Goal: Task Accomplishment & Management: Complete application form

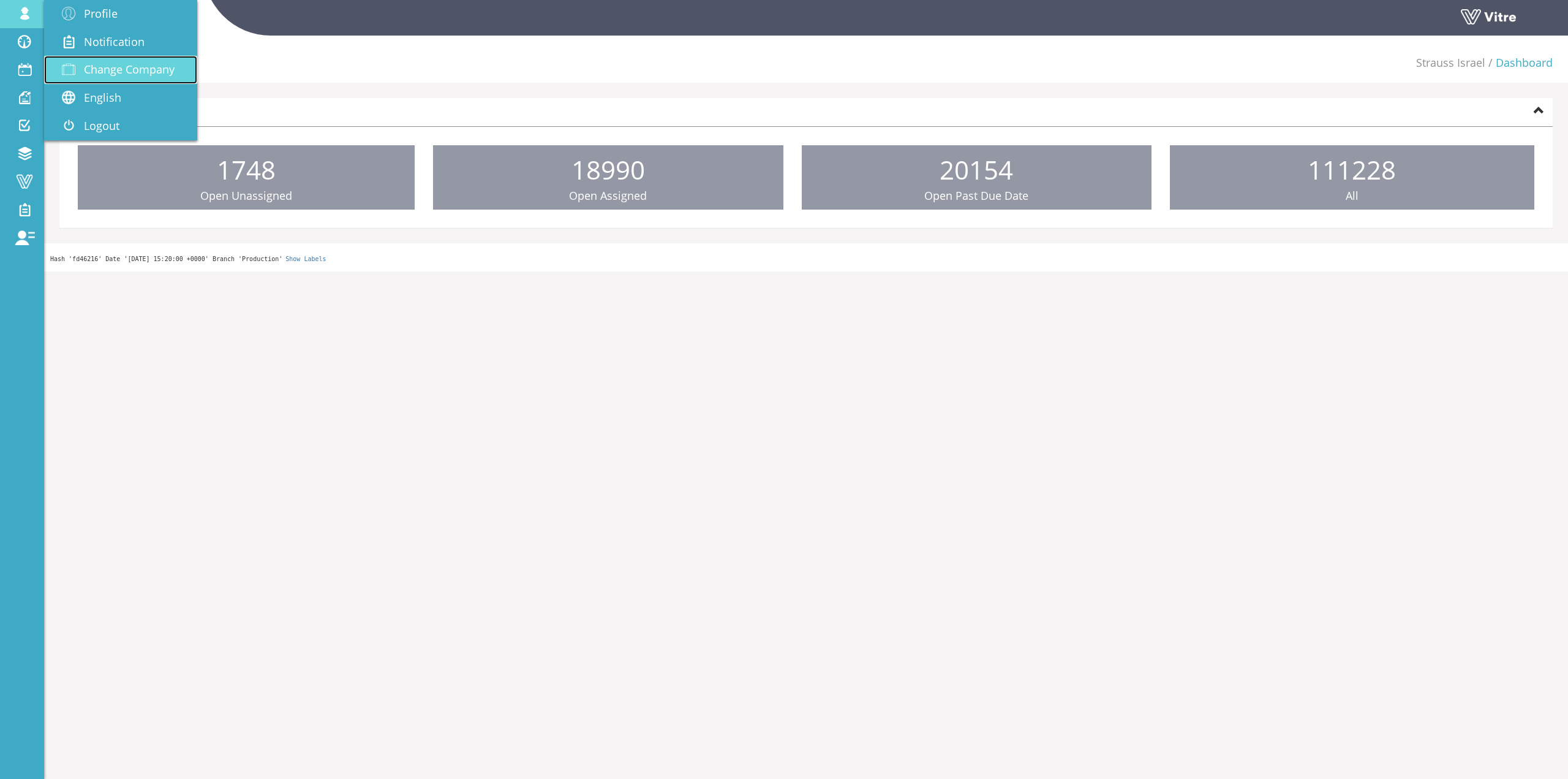
click at [116, 59] on link "Change Company" at bounding box center [120, 70] width 153 height 28
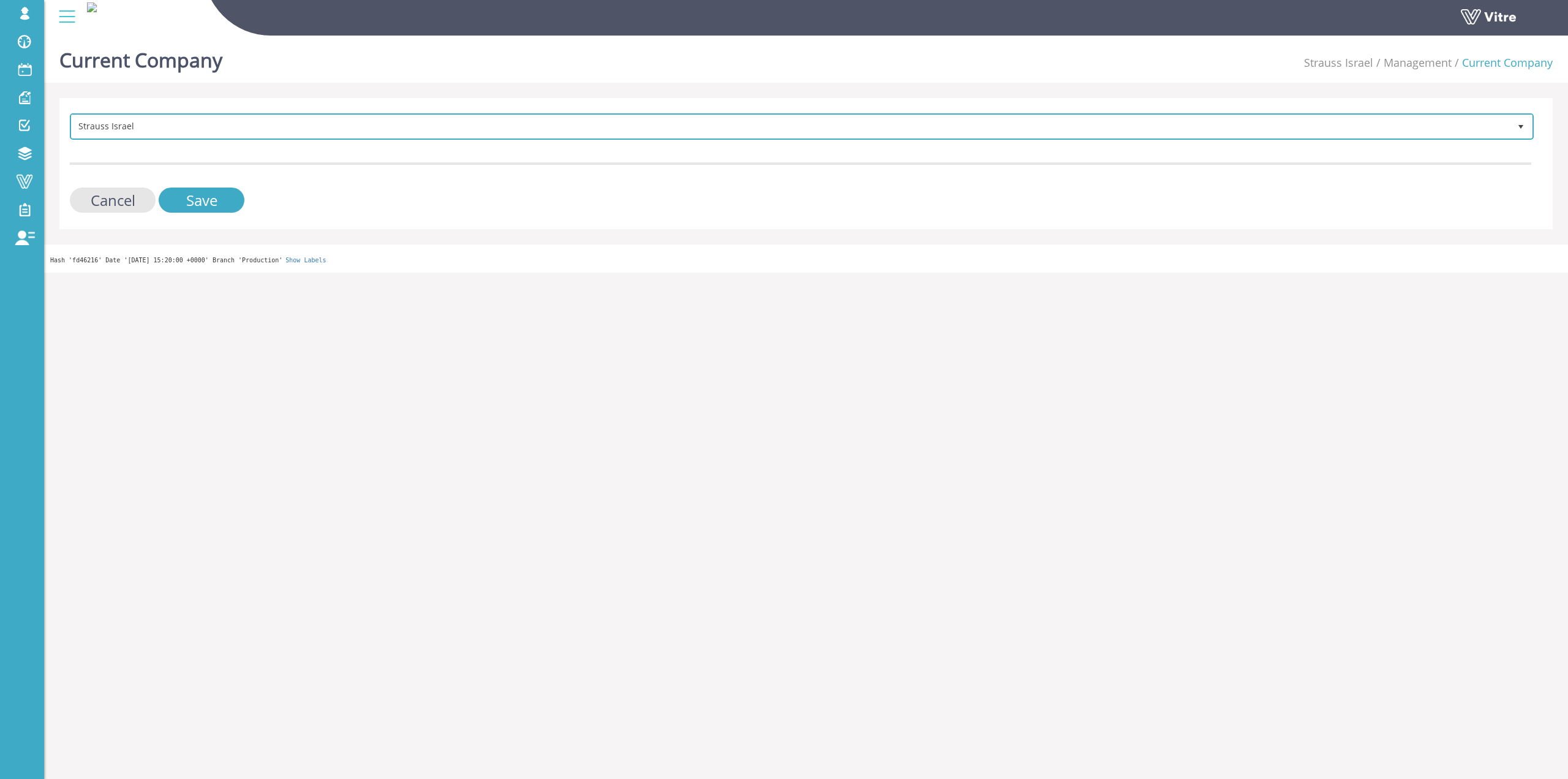
click at [119, 137] on span "Strauss Israel" at bounding box center [801, 126] width 1461 height 23
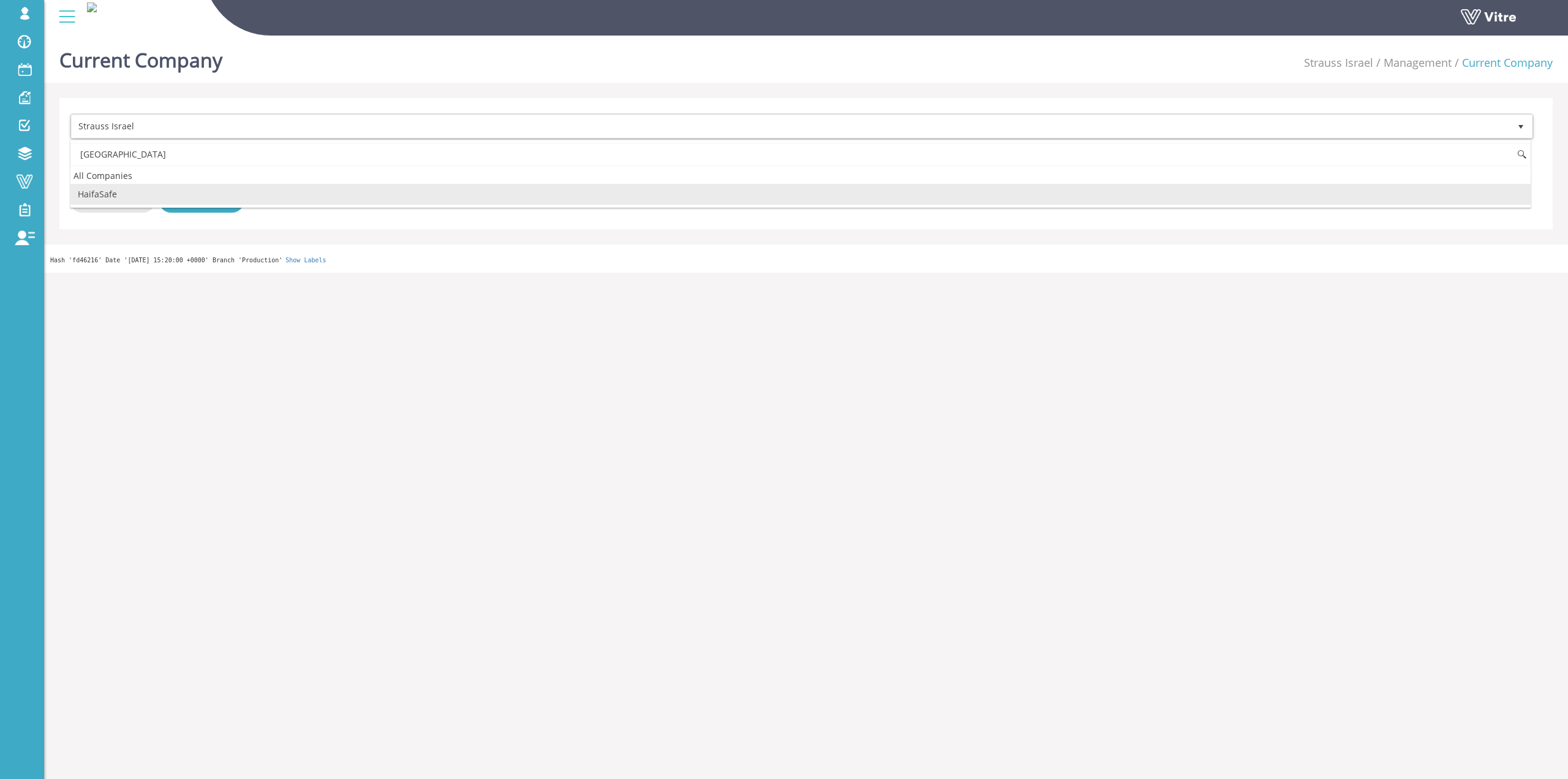
click at [178, 192] on li "HaifaSafe" at bounding box center [801, 194] width 1461 height 21
type input "haifa"
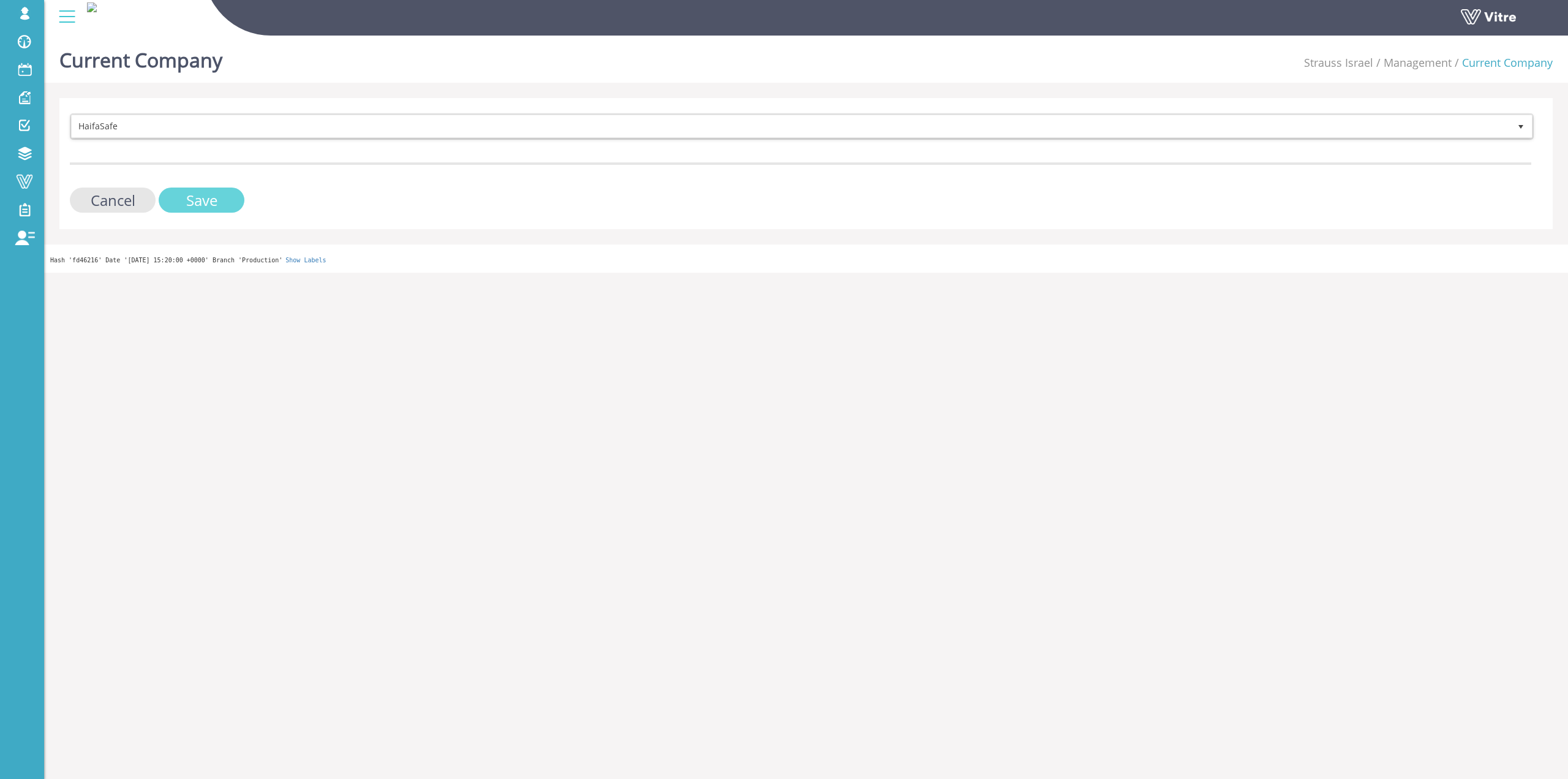
click at [194, 199] on input "Save" at bounding box center [201, 199] width 85 height 25
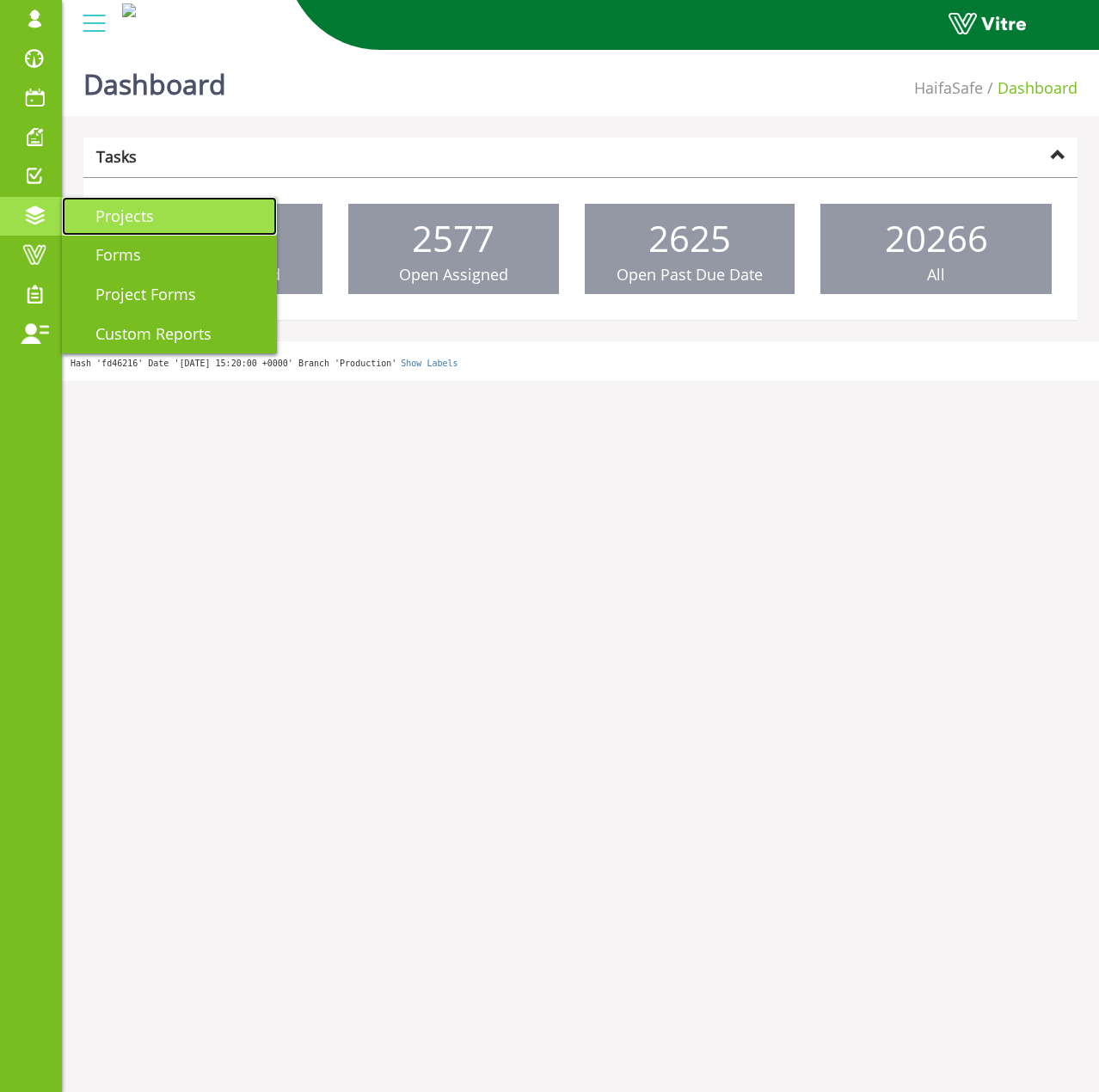
click at [146, 230] on link "Projects" at bounding box center [169, 217] width 215 height 40
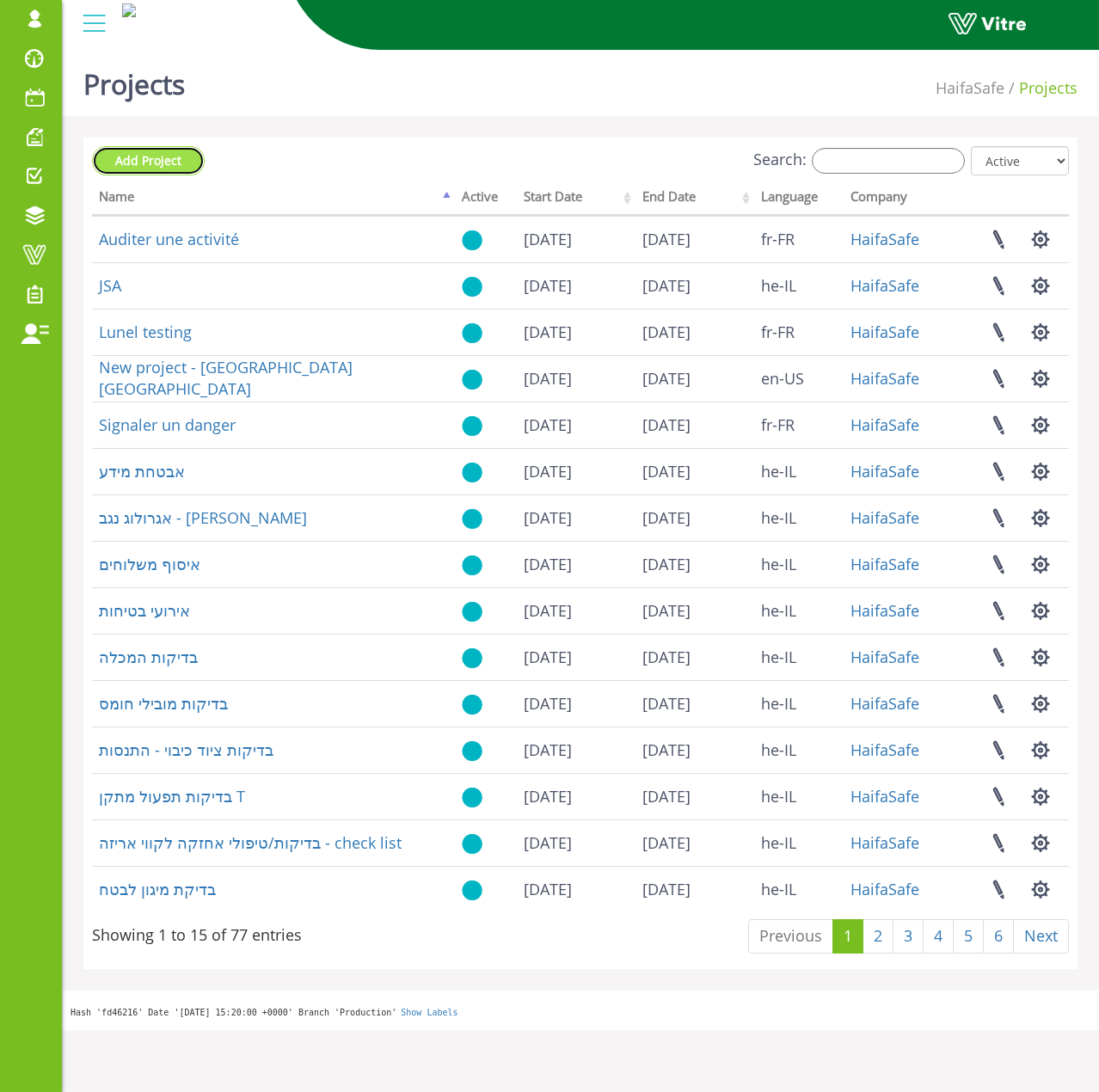
click at [171, 153] on span "Add Project" at bounding box center [148, 160] width 66 height 16
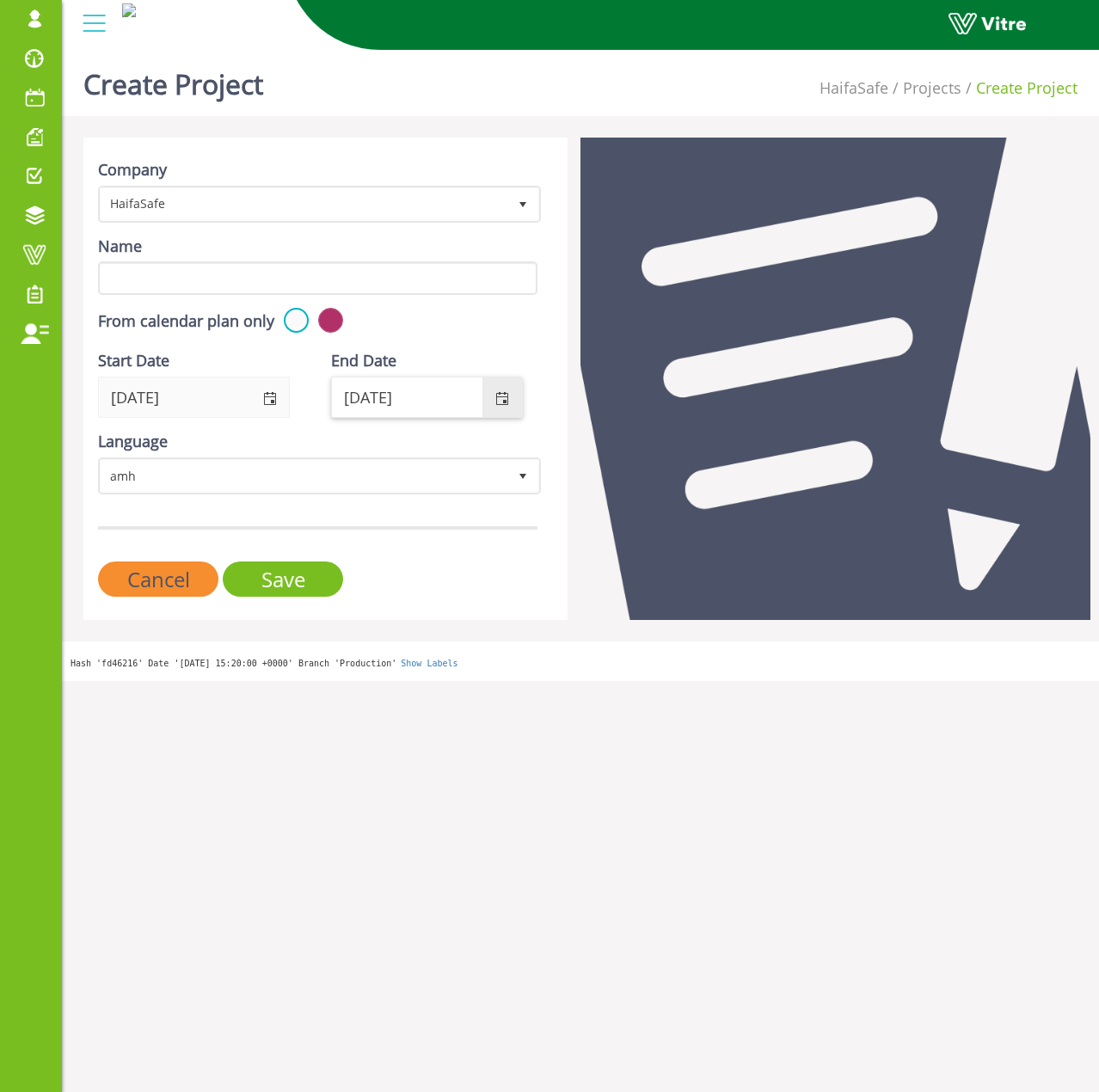
click at [416, 395] on input "29/09/2026" at bounding box center [407, 398] width 151 height 40
type input "29/09/2036"
click at [323, 477] on span "amh" at bounding box center [304, 475] width 407 height 31
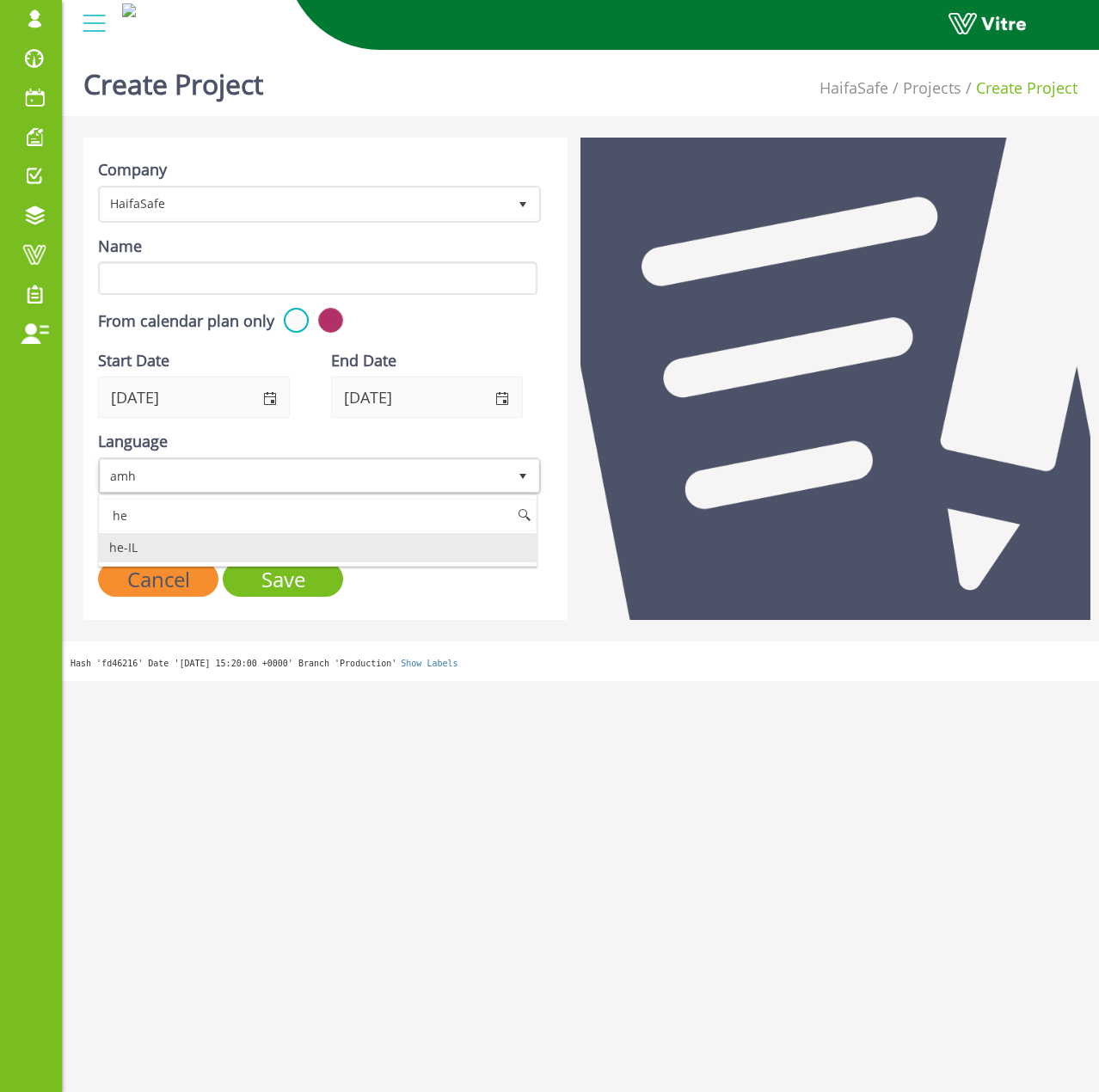
click at [213, 552] on li "he-IL" at bounding box center [318, 547] width 438 height 29
type input "he"
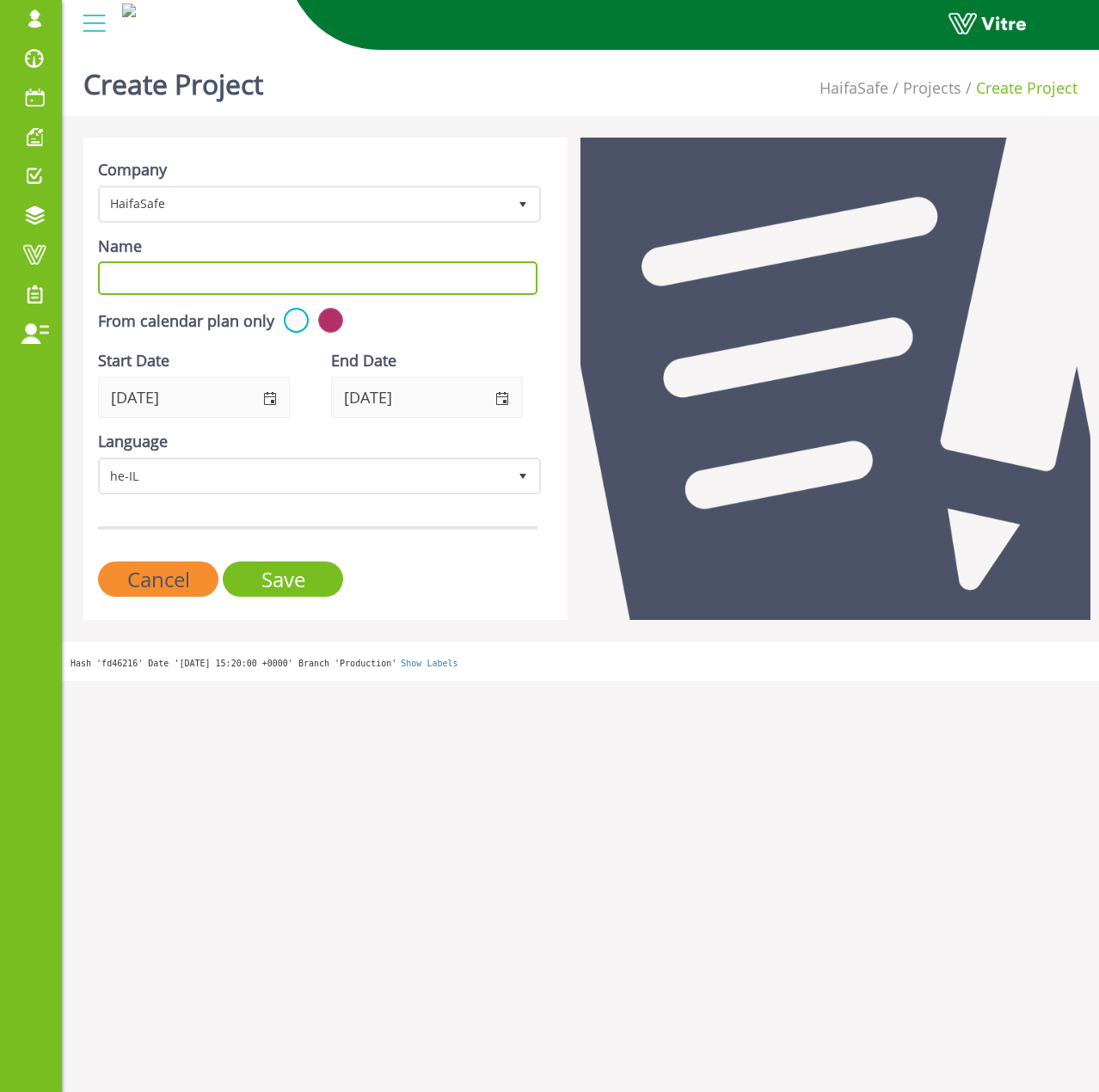
click at [257, 275] on input "Name" at bounding box center [318, 279] width 440 height 34
type input "j"
type input "ח"
type input "ליקוי מכולה"
click at [300, 582] on input "Save" at bounding box center [283, 578] width 120 height 35
